Goal: Navigation & Orientation: Find specific page/section

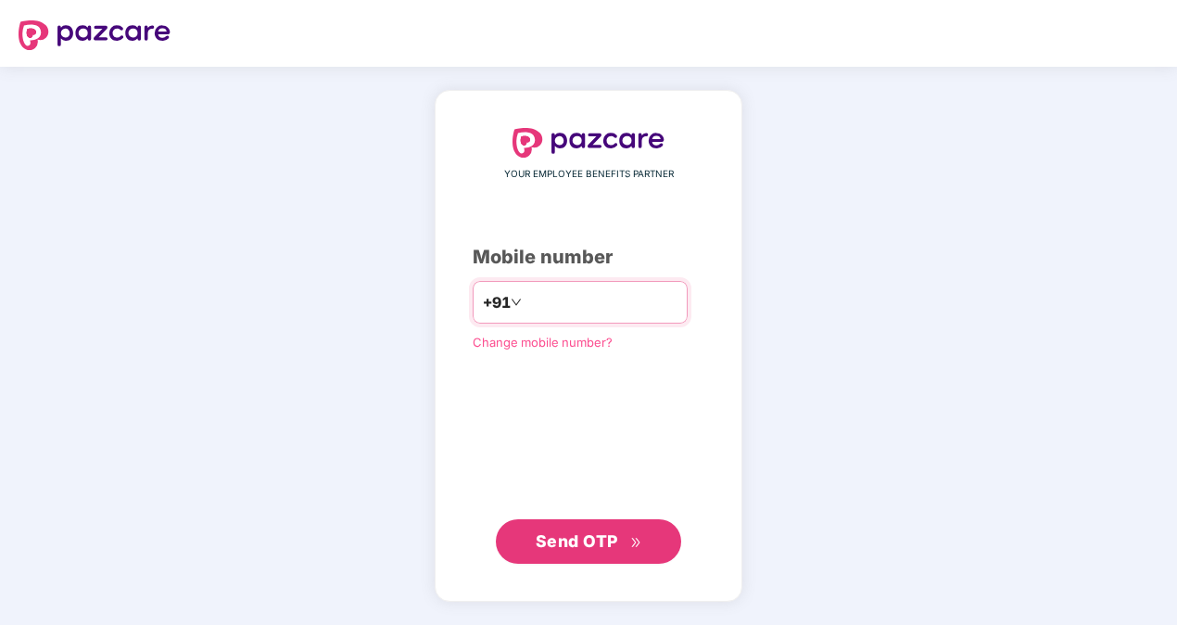
click at [526, 302] on input "number" at bounding box center [602, 302] width 152 height 30
type input "**********"
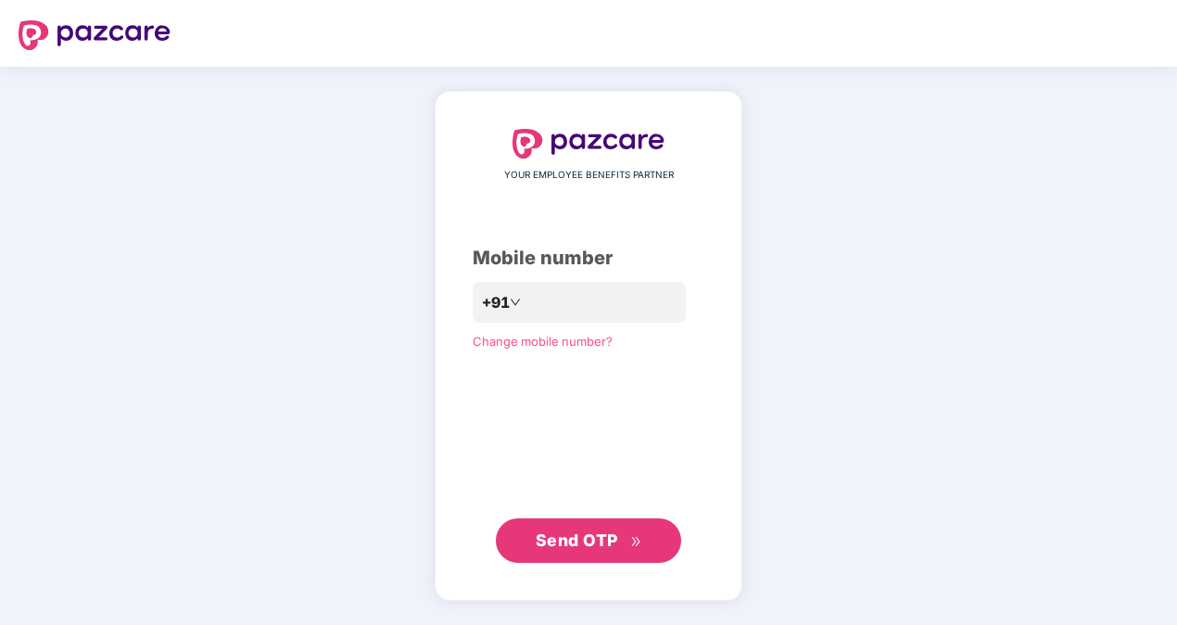
click at [569, 538] on span "Send OTP" at bounding box center [577, 539] width 83 height 19
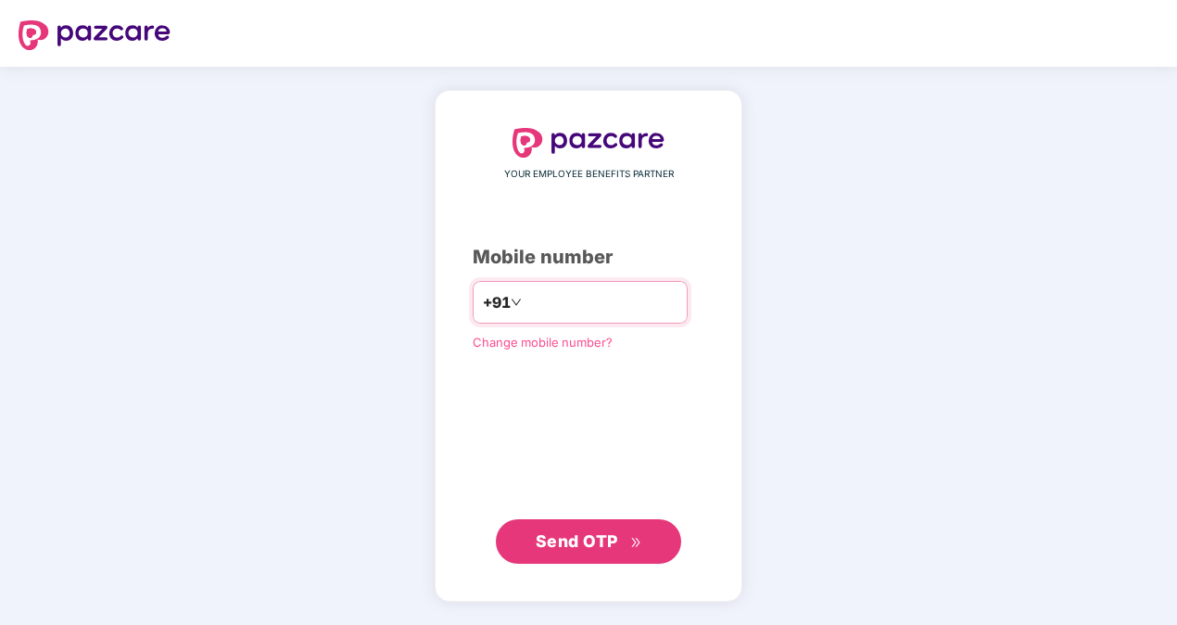
click at [621, 308] on input "number" at bounding box center [602, 302] width 152 height 30
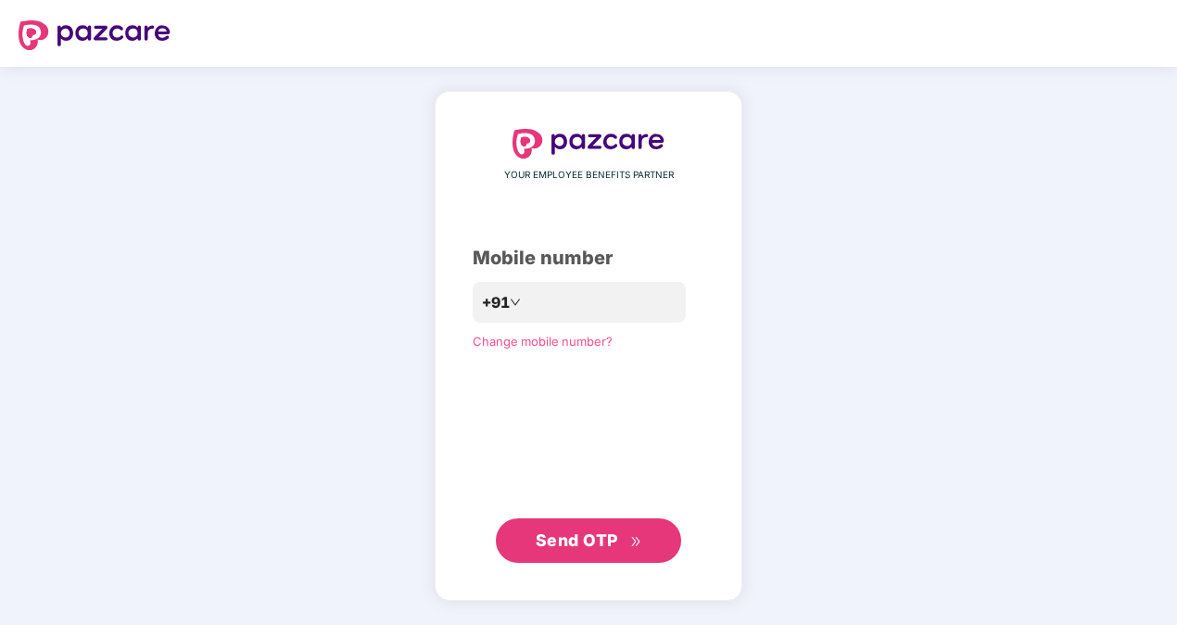
click at [610, 534] on span "Send OTP" at bounding box center [577, 539] width 83 height 19
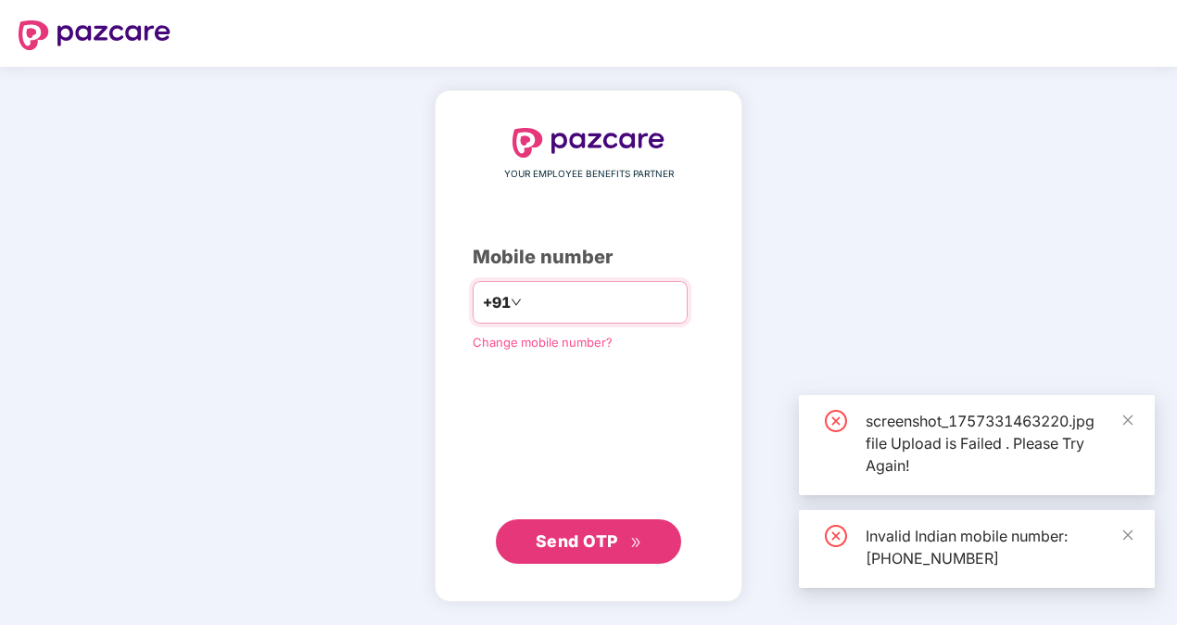
click at [526, 299] on input "**********" at bounding box center [602, 302] width 152 height 30
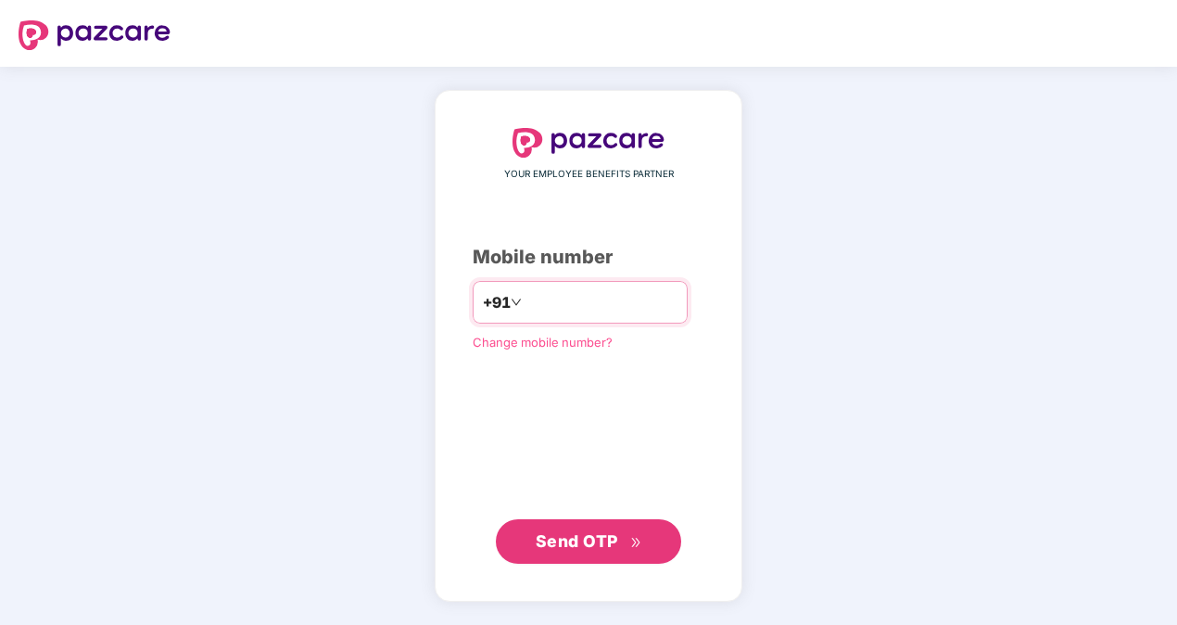
type input "**********"
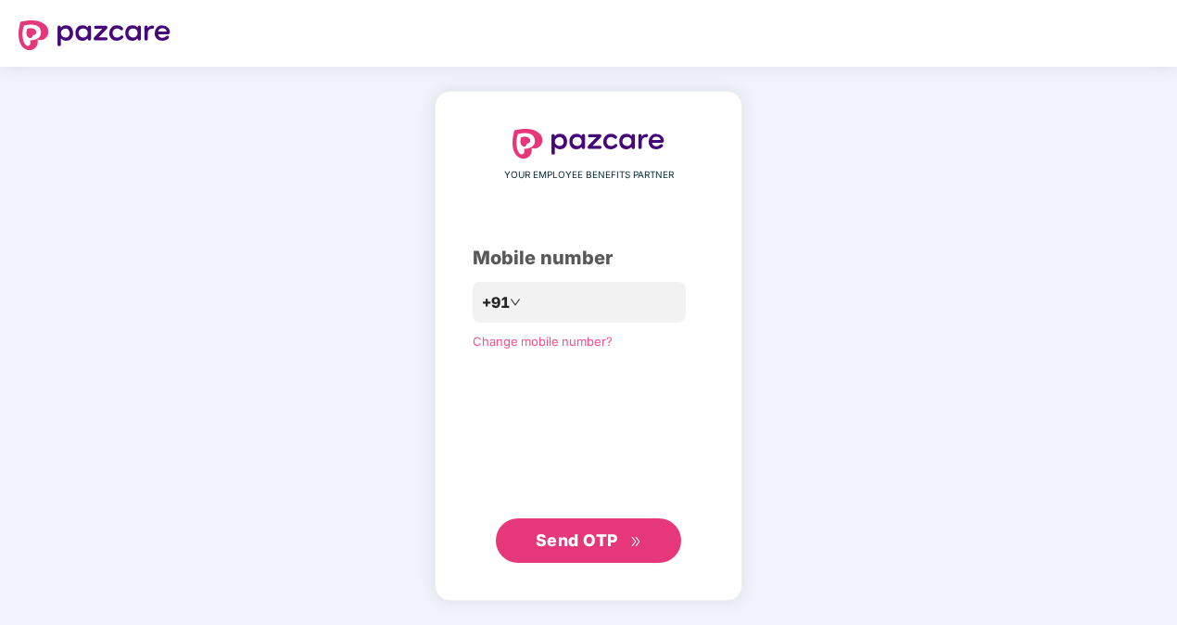
click at [585, 537] on span "Send OTP" at bounding box center [577, 539] width 83 height 19
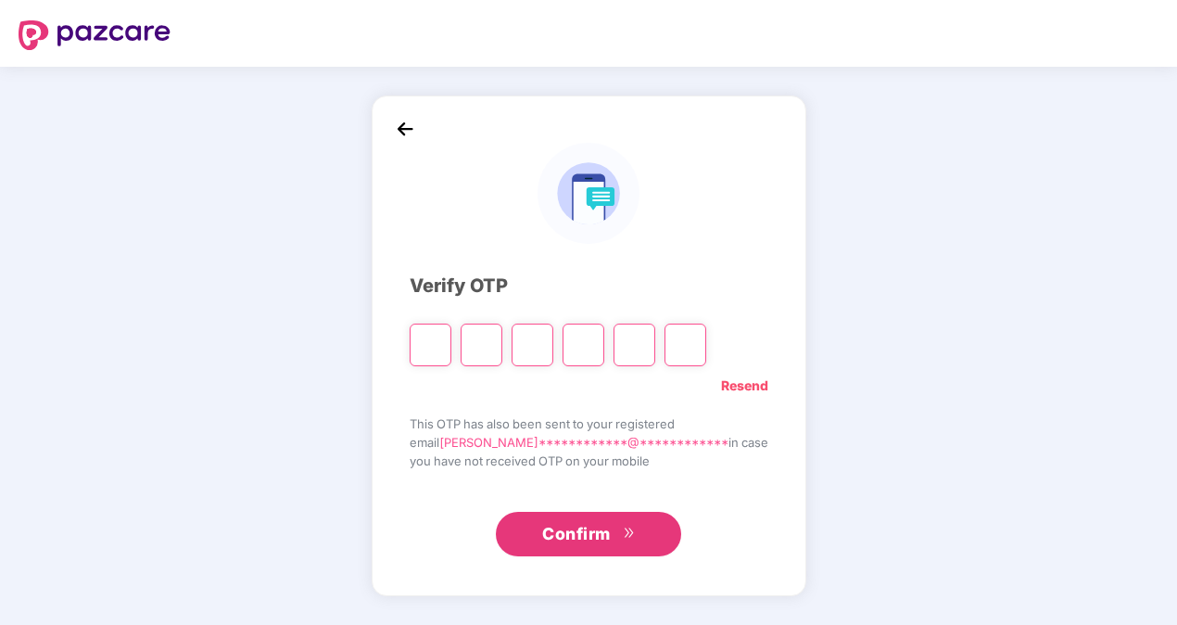
type input "*"
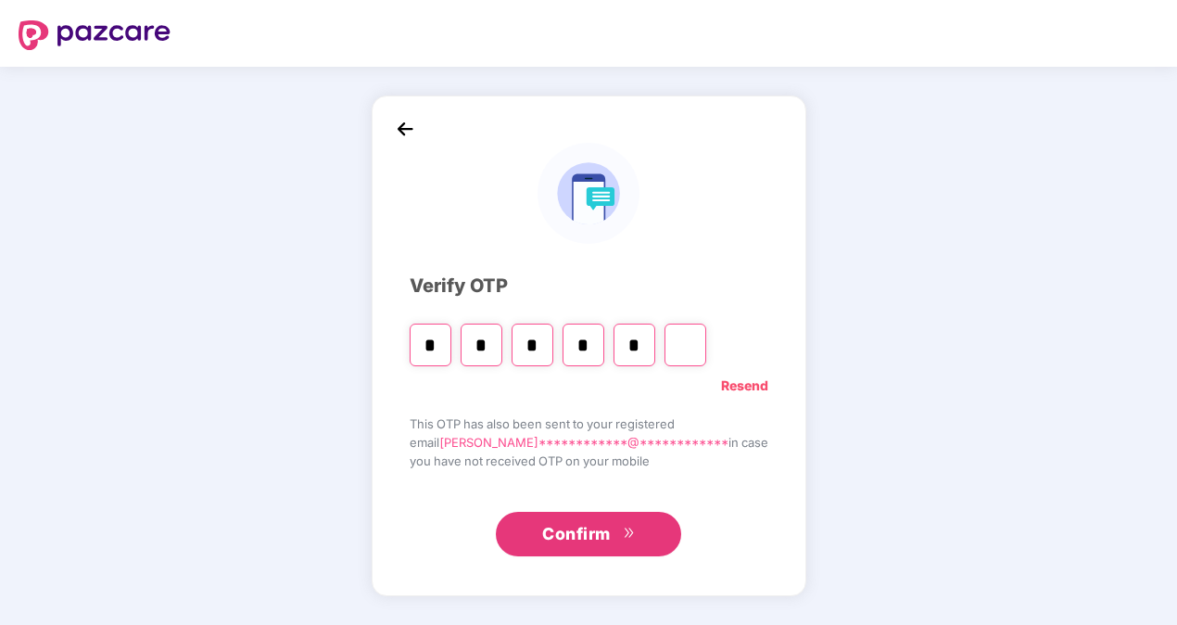
type input "*"
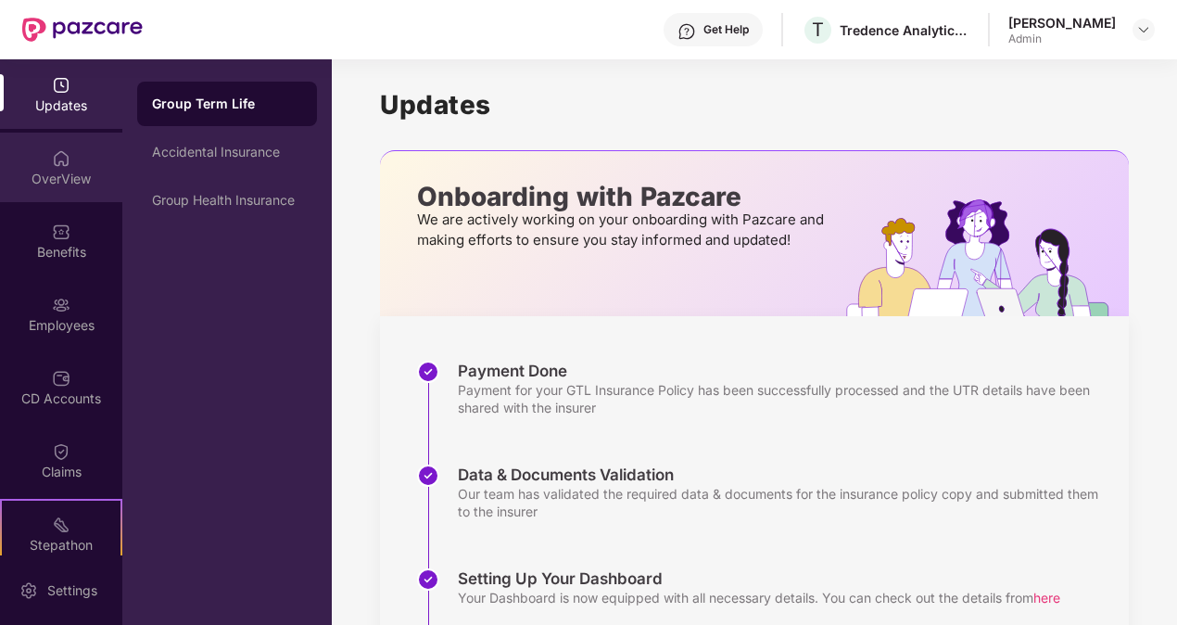
click at [80, 167] on div "OverView" at bounding box center [61, 168] width 122 height 70
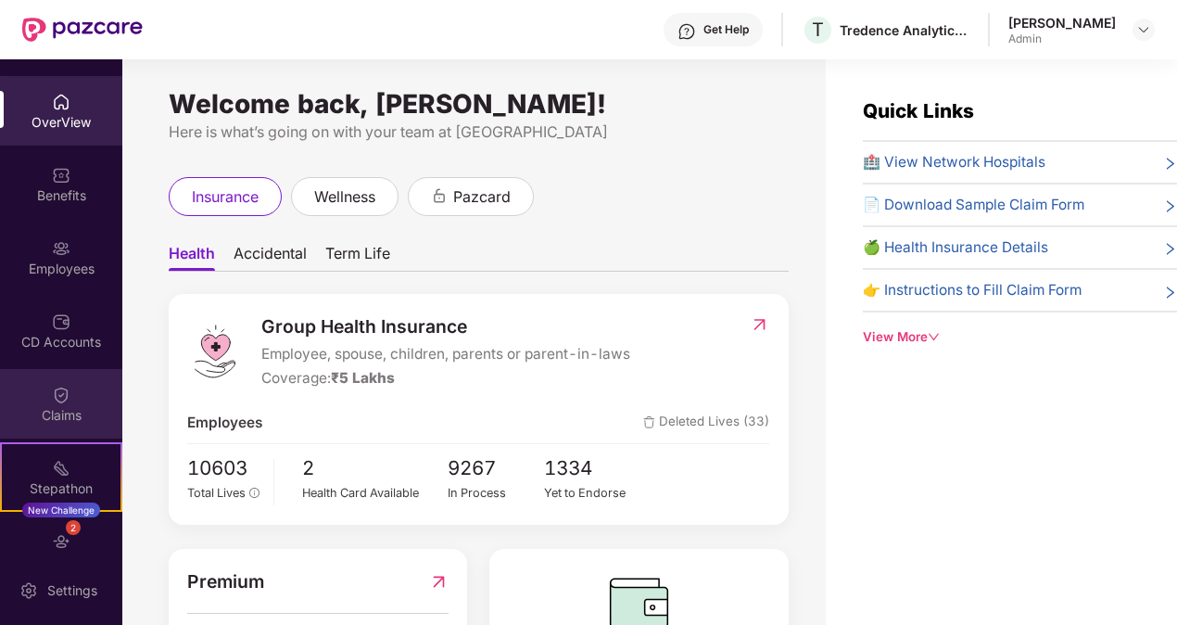
scroll to position [52, 0]
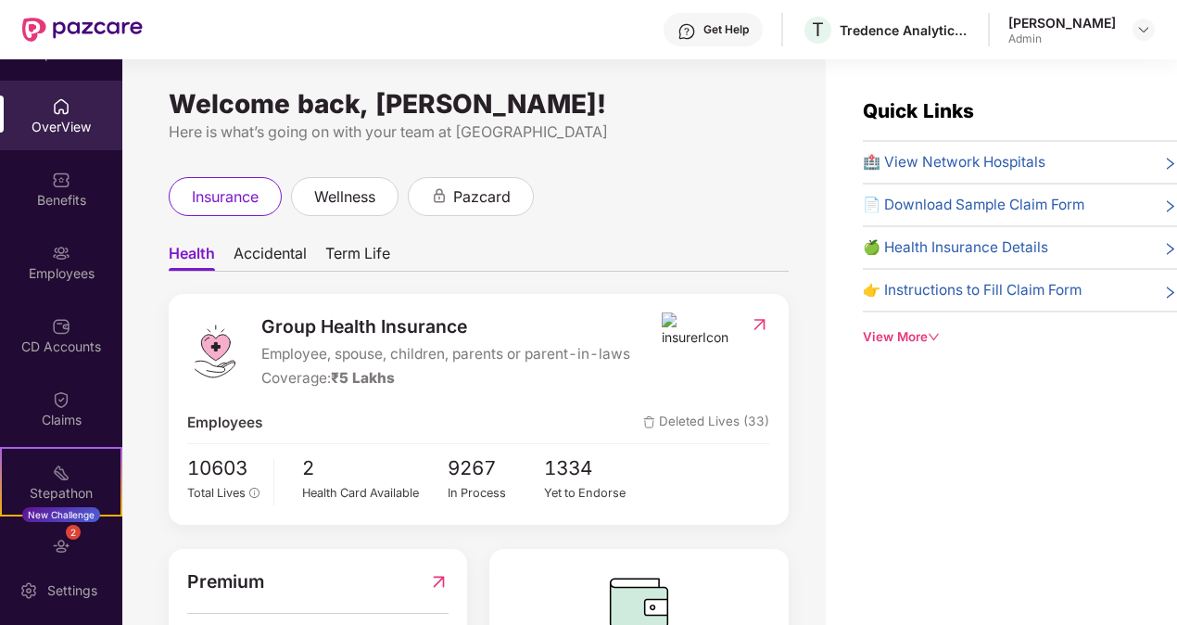
click at [72, 119] on div "OverView" at bounding box center [61, 127] width 122 height 19
click at [55, 178] on img at bounding box center [61, 180] width 19 height 19
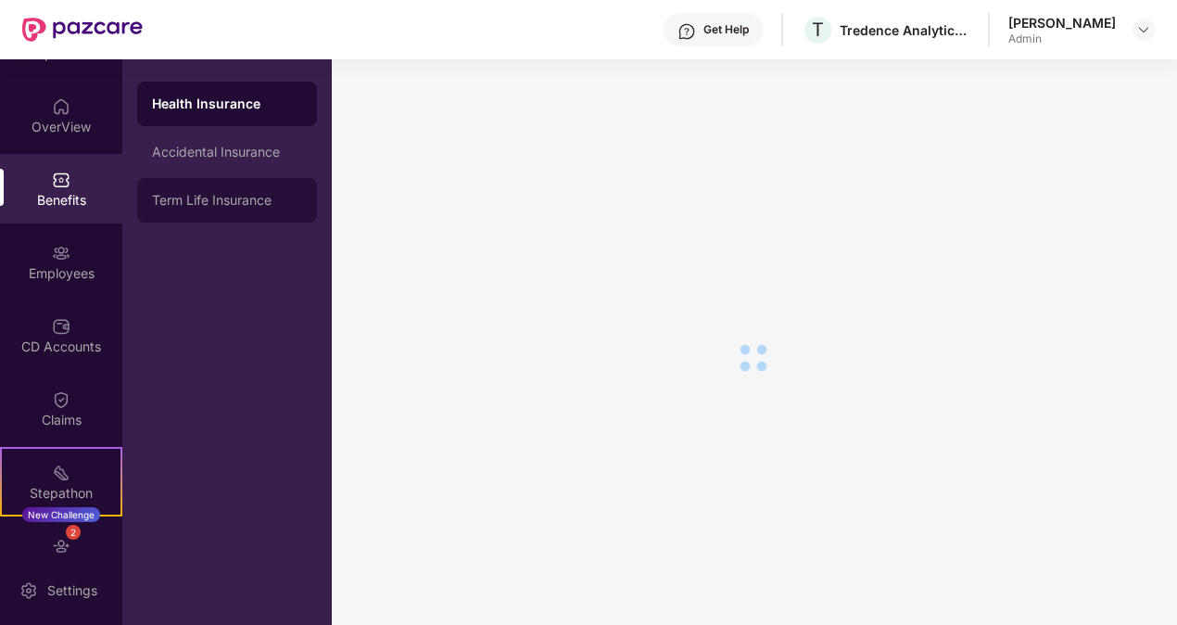
click at [252, 211] on div "Term Life Insurance" at bounding box center [227, 200] width 180 height 44
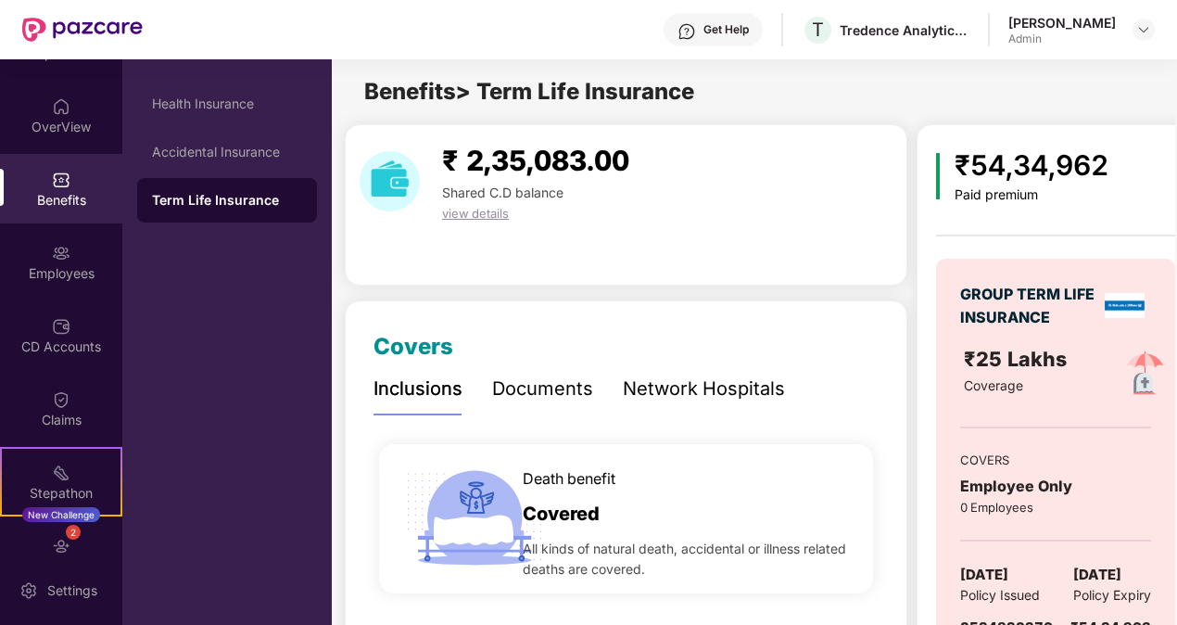
scroll to position [95, 0]
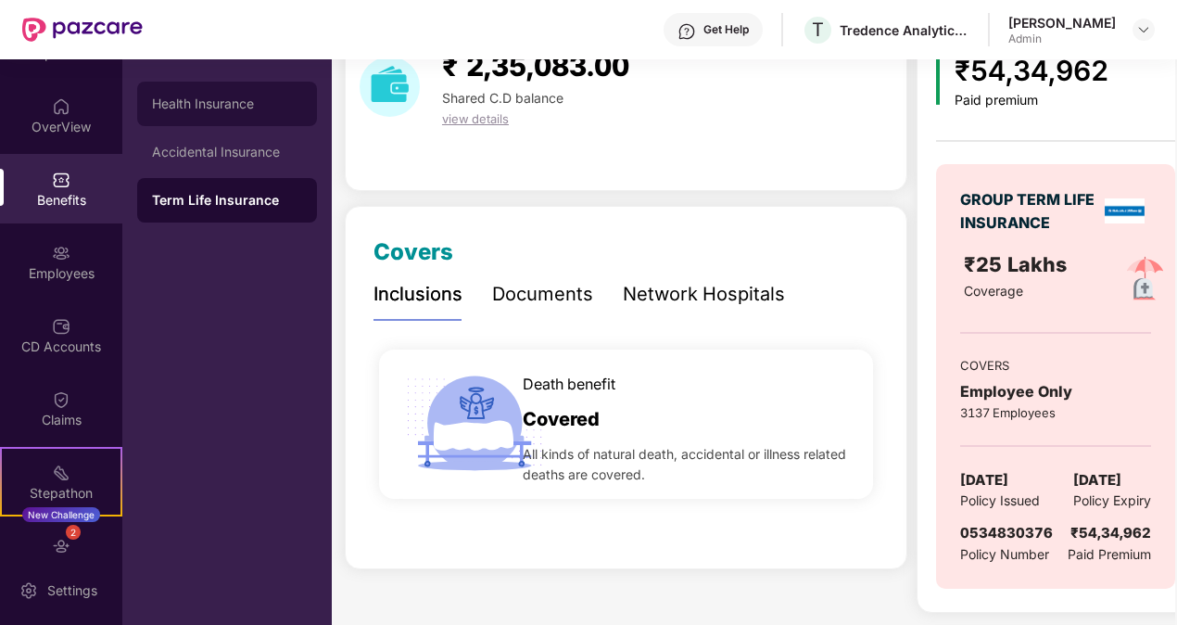
click at [209, 121] on div "Health Insurance" at bounding box center [227, 104] width 180 height 44
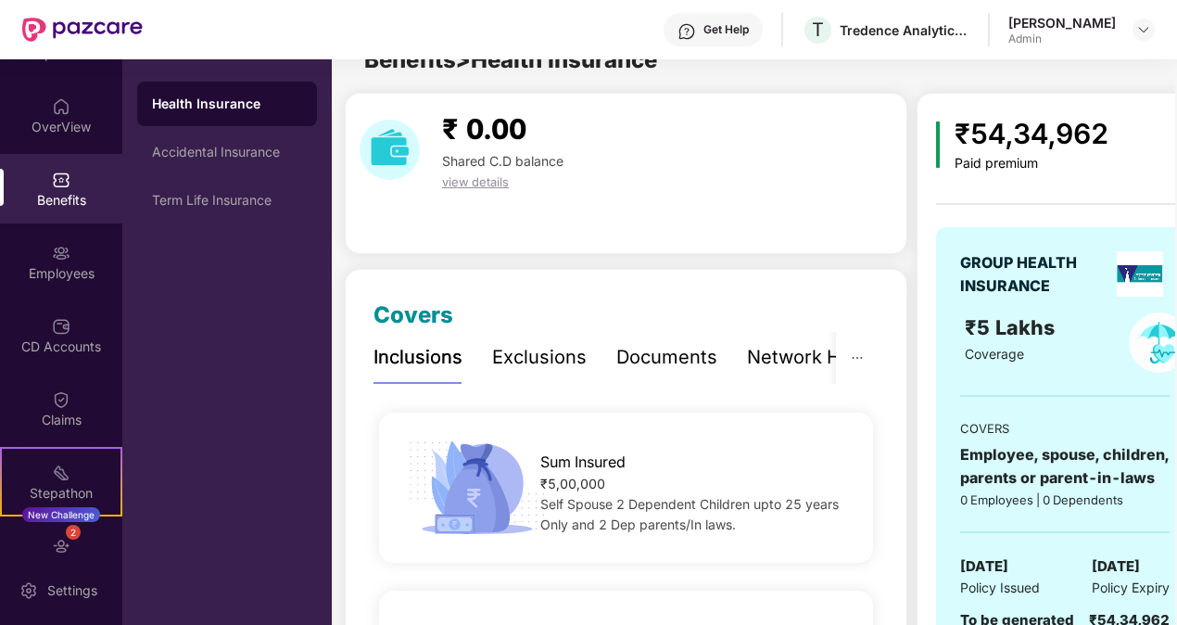
scroll to position [95, 0]
